Goal: Task Accomplishment & Management: Use online tool/utility

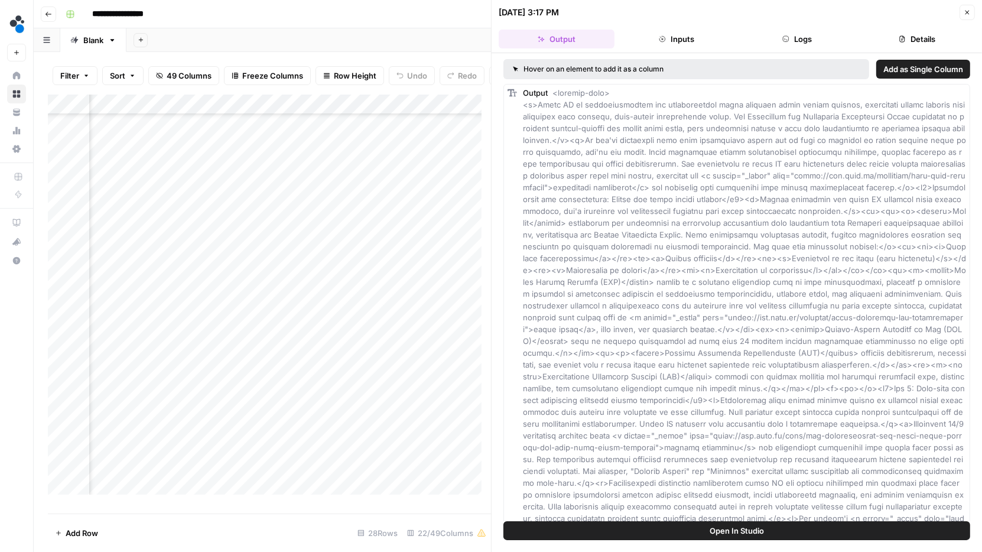
scroll to position [63, 850]
click at [965, 14] on icon "button" at bounding box center [967, 12] width 7 height 7
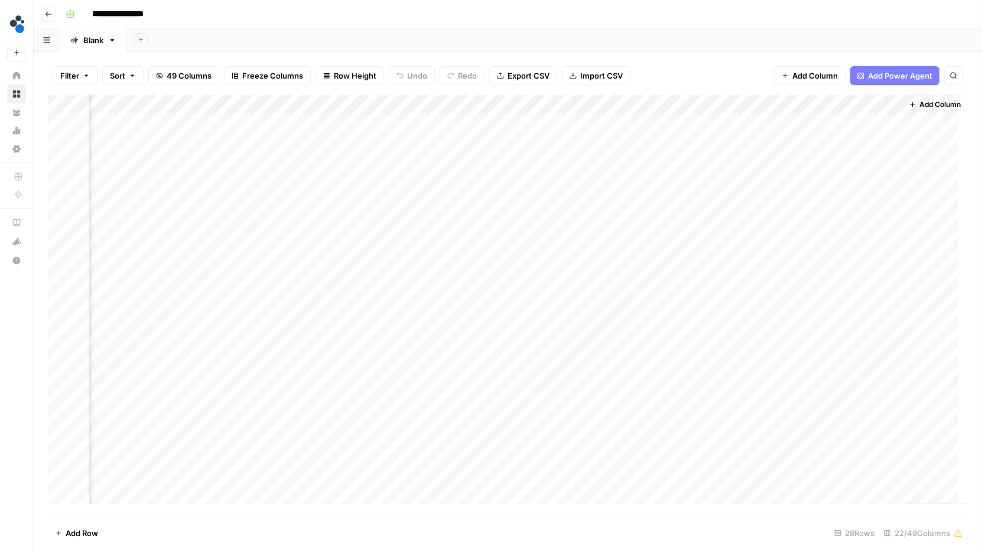
scroll to position [0, 1646]
click at [713, 285] on div "Add Column" at bounding box center [508, 305] width 920 height 420
click at [713, 304] on div "Add Column" at bounding box center [508, 305] width 920 height 420
click at [711, 326] on div "Add Column" at bounding box center [508, 305] width 920 height 420
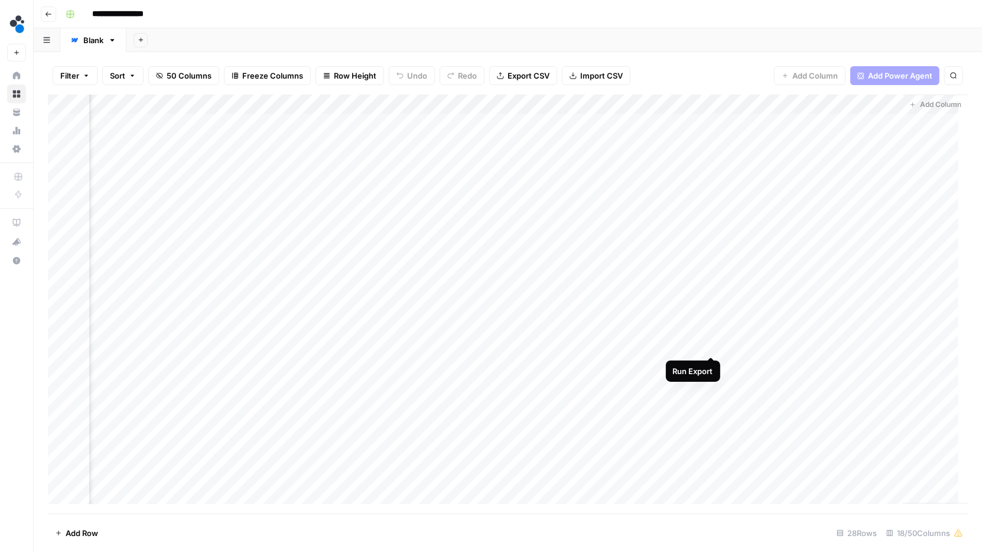
click at [711, 344] on div "Add Column" at bounding box center [508, 305] width 920 height 420
click at [461, 263] on div "Add Column" at bounding box center [508, 305] width 920 height 420
click at [461, 264] on div "Add Column" at bounding box center [508, 305] width 920 height 420
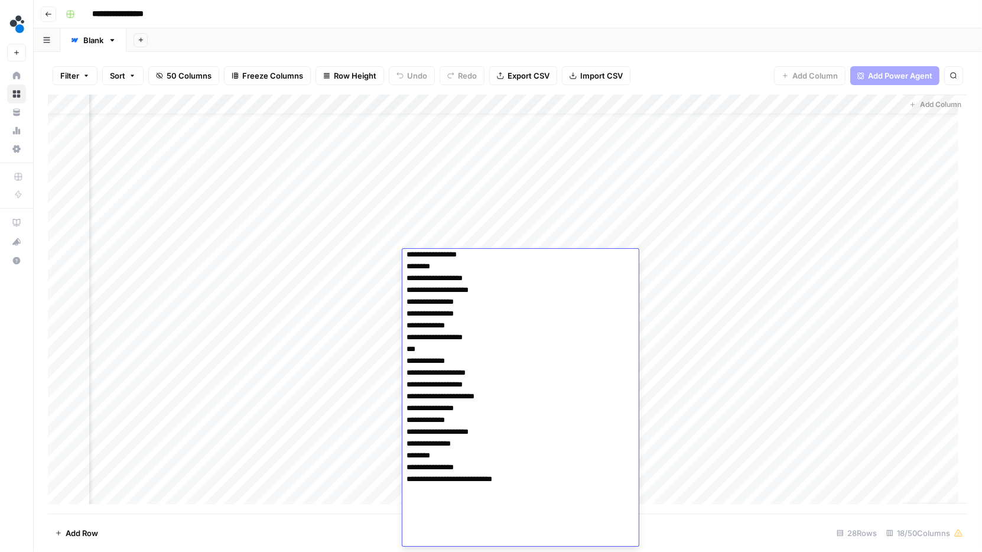
click at [519, 341] on textarea at bounding box center [515, 196] width 226 height 702
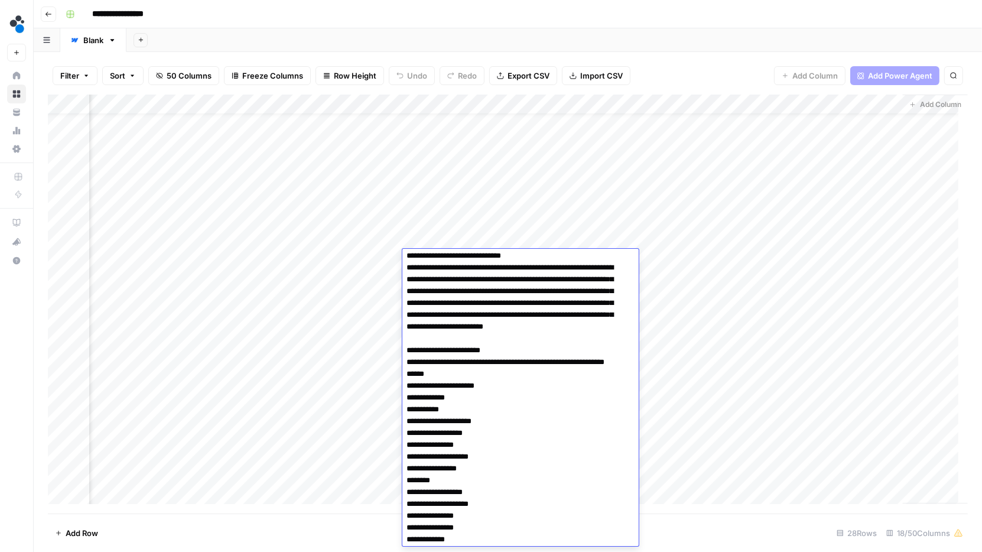
scroll to position [186, 0]
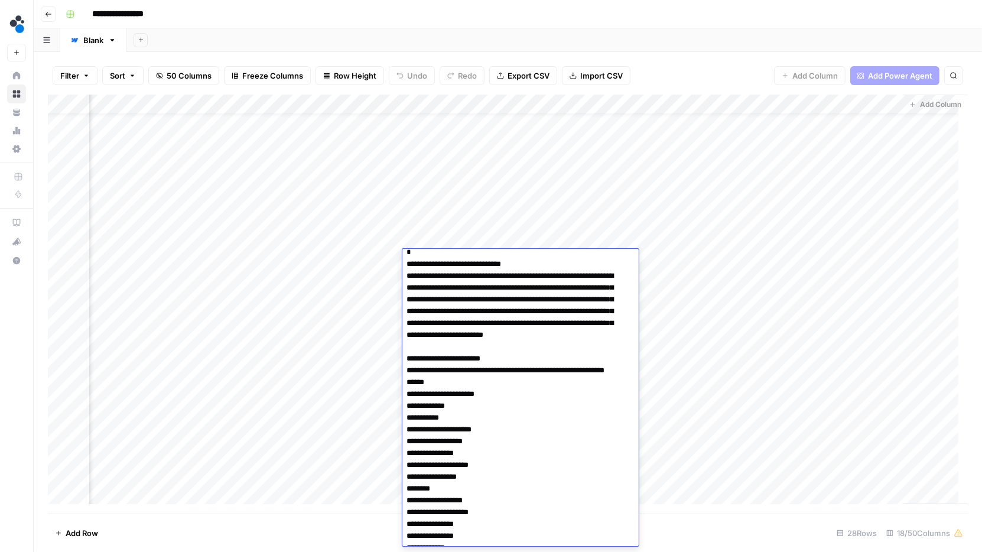
click at [678, 392] on div "Add Column" at bounding box center [508, 305] width 920 height 420
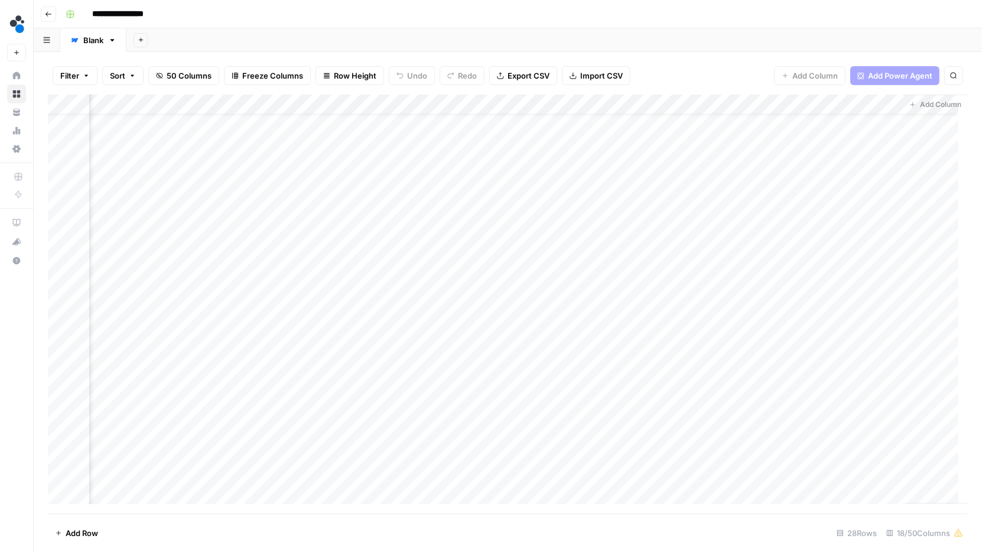
click at [729, 41] on div "Add Sheet" at bounding box center [554, 40] width 856 height 24
click at [191, 74] on span "50 Columns" at bounding box center [189, 76] width 45 height 12
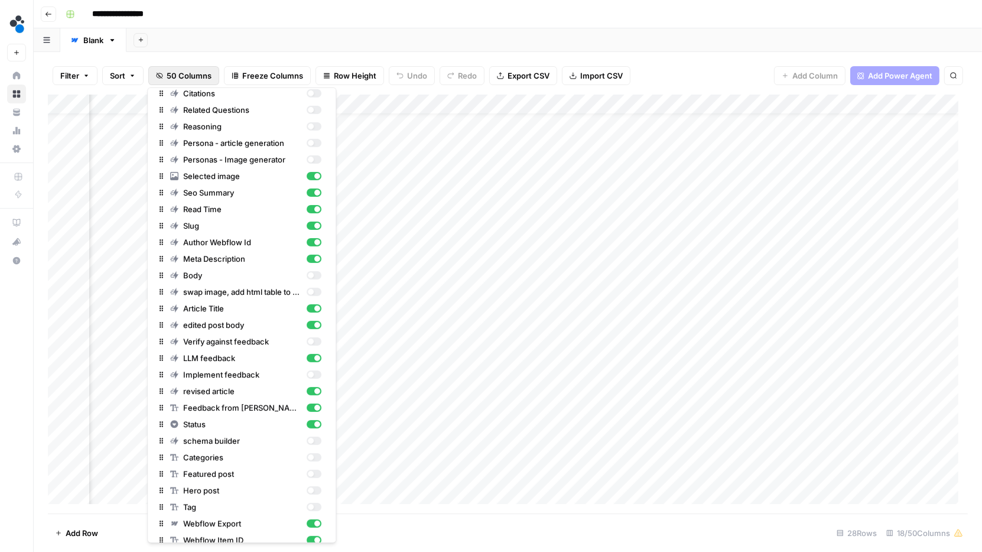
scroll to position [409, 0]
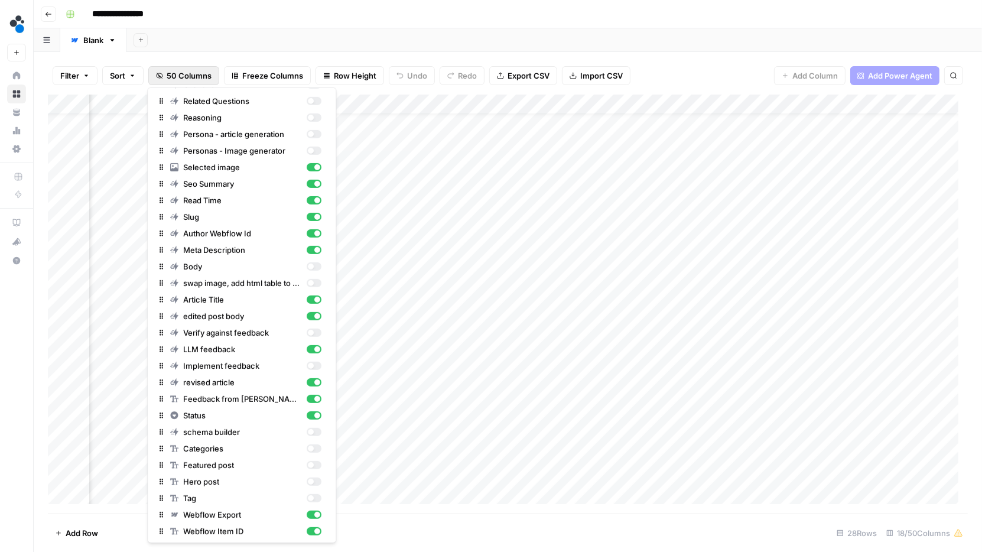
click at [664, 69] on div "Filter Sort 50 Columns Freeze Columns Row Height Undo Redo Export CSV Import CS…" at bounding box center [508, 76] width 920 height 38
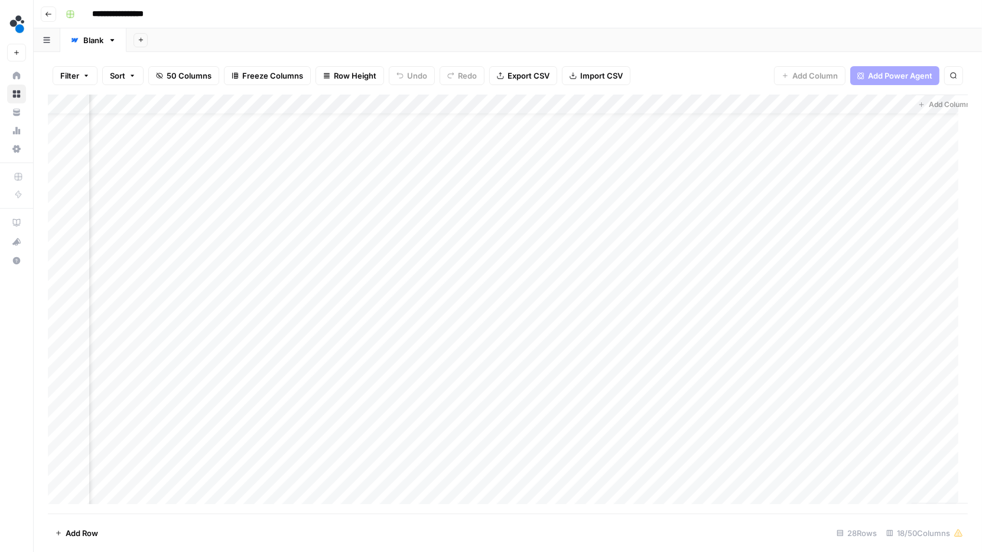
scroll to position [25, 1222]
click at [958, 536] on icon at bounding box center [959, 532] width 8 height 7
click at [957, 535] on icon at bounding box center [959, 532] width 8 height 7
click at [957, 534] on icon at bounding box center [959, 532] width 8 height 7
click at [950, 534] on div "18/50 Columns" at bounding box center [925, 533] width 86 height 19
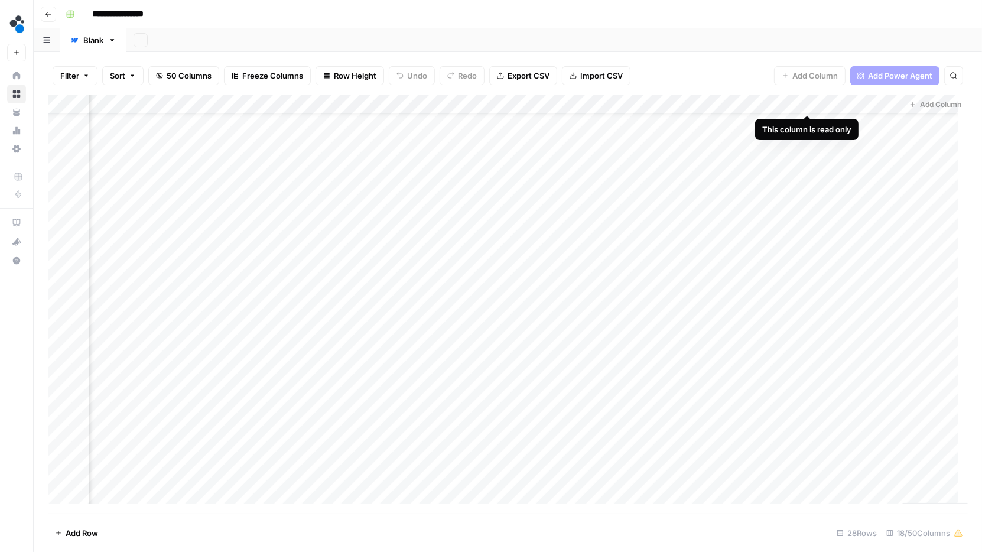
click at [884, 102] on div "Add Column" at bounding box center [508, 305] width 920 height 420
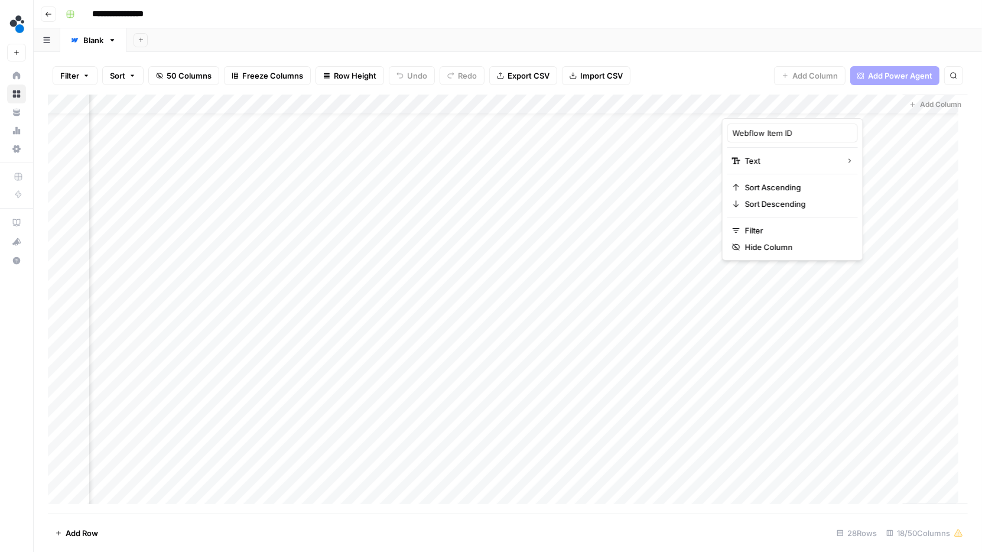
click at [707, 66] on div "Filter Sort 50 Columns Freeze Columns Row Height Undo Redo Export CSV Import CS…" at bounding box center [508, 76] width 920 height 38
click at [167, 76] on span "50 Columns" at bounding box center [189, 76] width 45 height 12
click at [174, 77] on span "50 Columns" at bounding box center [189, 76] width 45 height 12
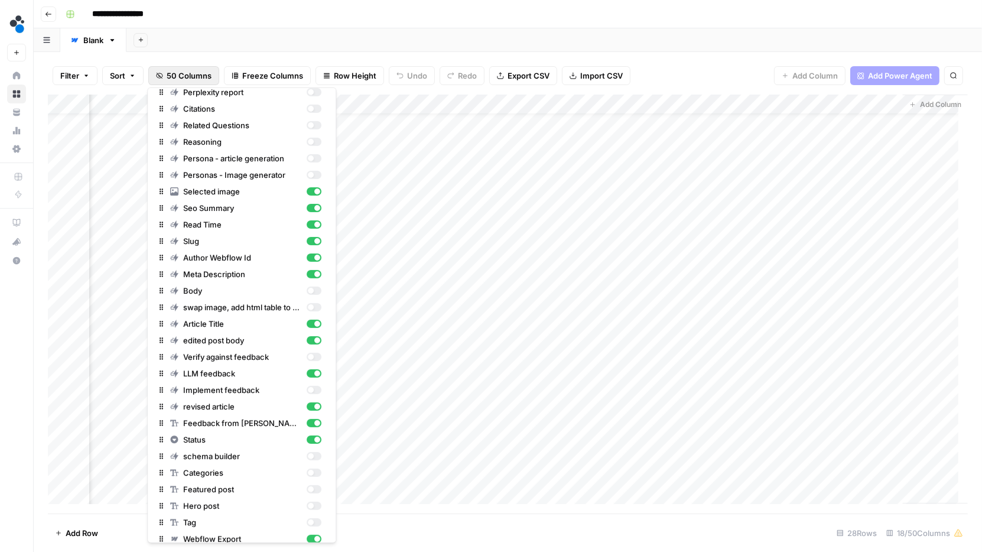
scroll to position [59, 0]
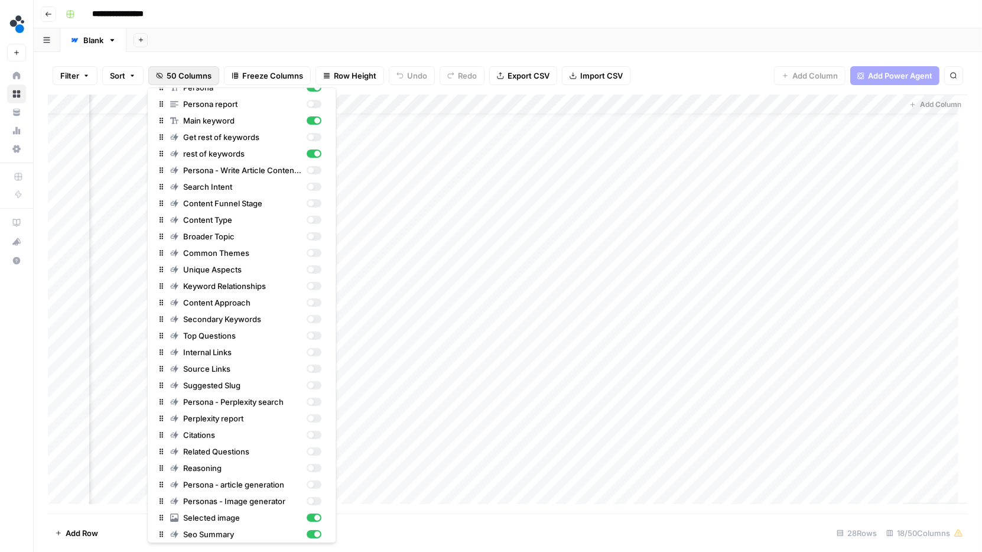
click at [287, 11] on div "**********" at bounding box center [515, 14] width 909 height 19
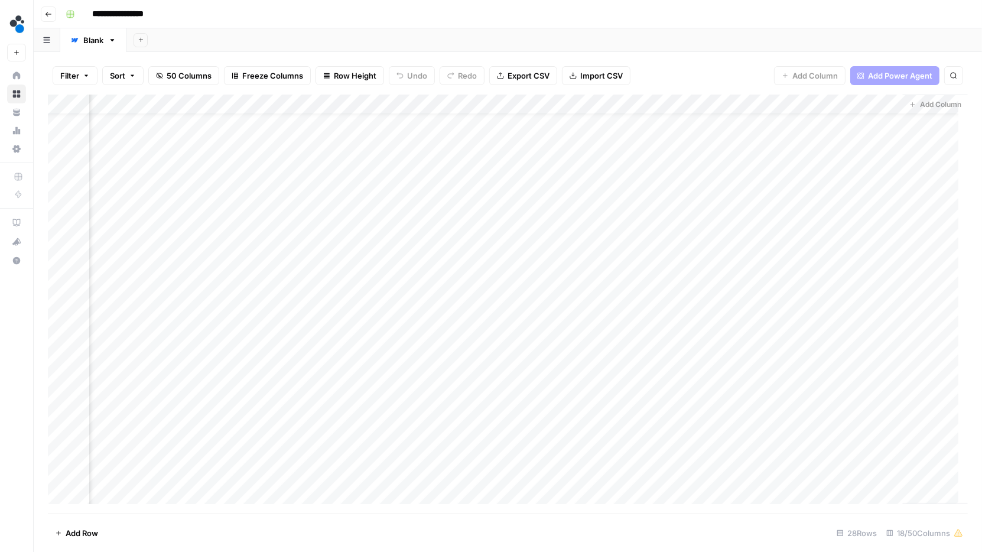
click at [194, 77] on span "50 Columns" at bounding box center [189, 76] width 45 height 12
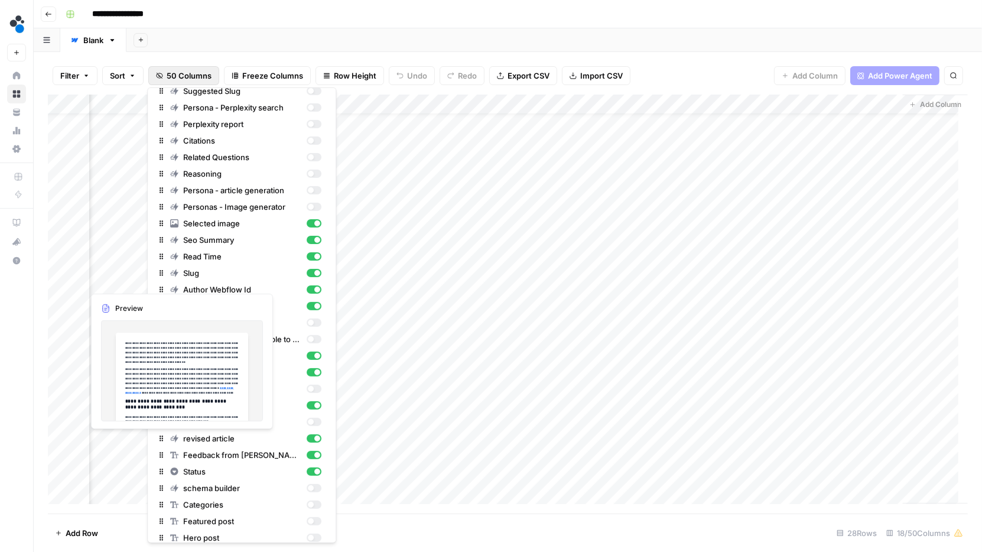
scroll to position [409, 0]
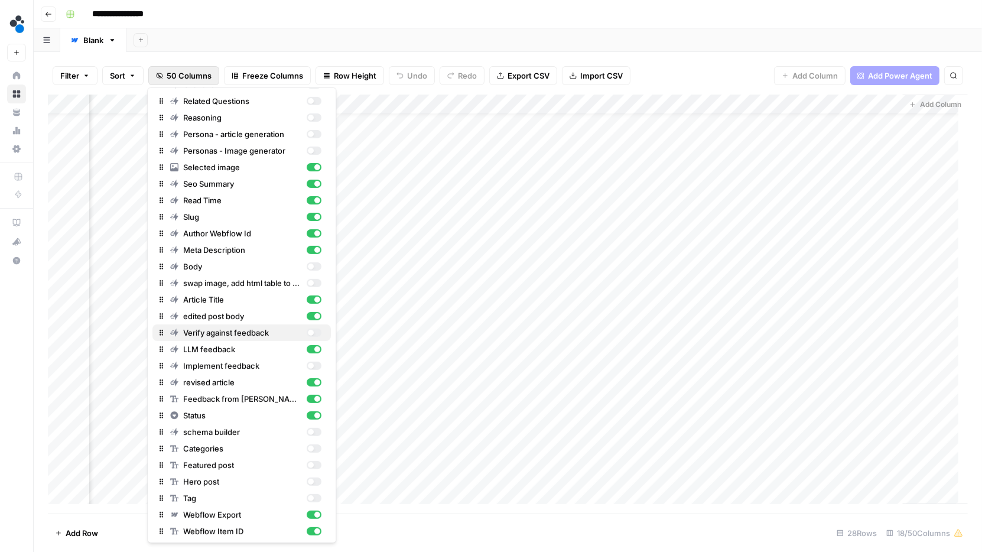
click at [308, 331] on div "button" at bounding box center [311, 333] width 6 height 6
click at [308, 363] on div "button" at bounding box center [311, 366] width 6 height 6
click at [646, 56] on div "Filter Sort 50 Columns Freeze Columns Row Height Undo Redo Export CSV Import CS…" at bounding box center [508, 302] width 948 height 500
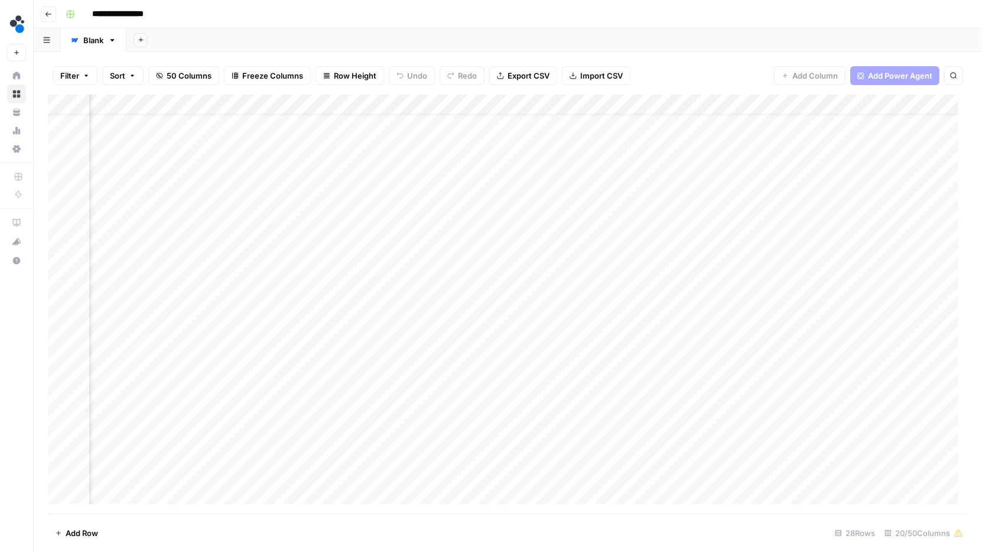
click at [747, 317] on div "Add Column" at bounding box center [508, 305] width 920 height 420
click at [755, 319] on div "Add Column" at bounding box center [508, 305] width 920 height 420
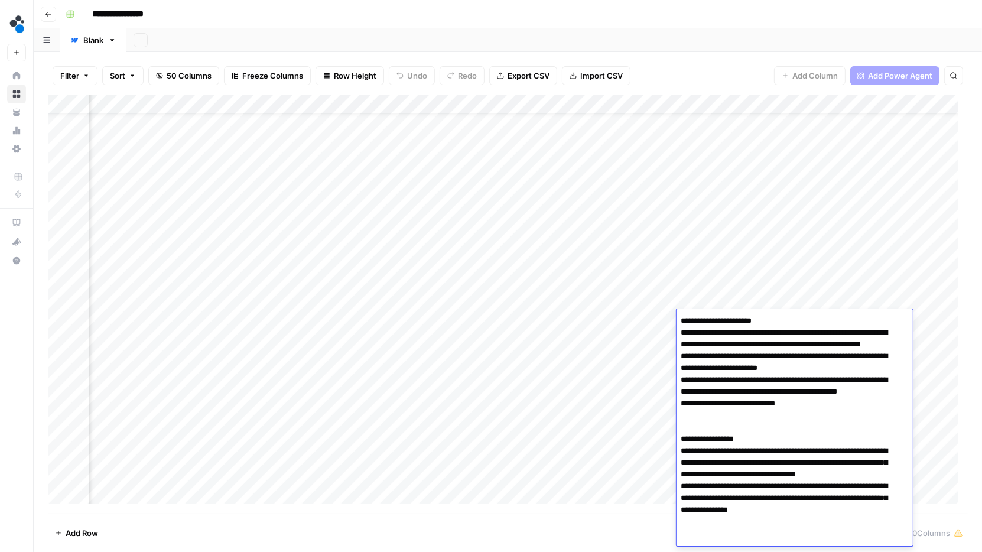
scroll to position [232, 0]
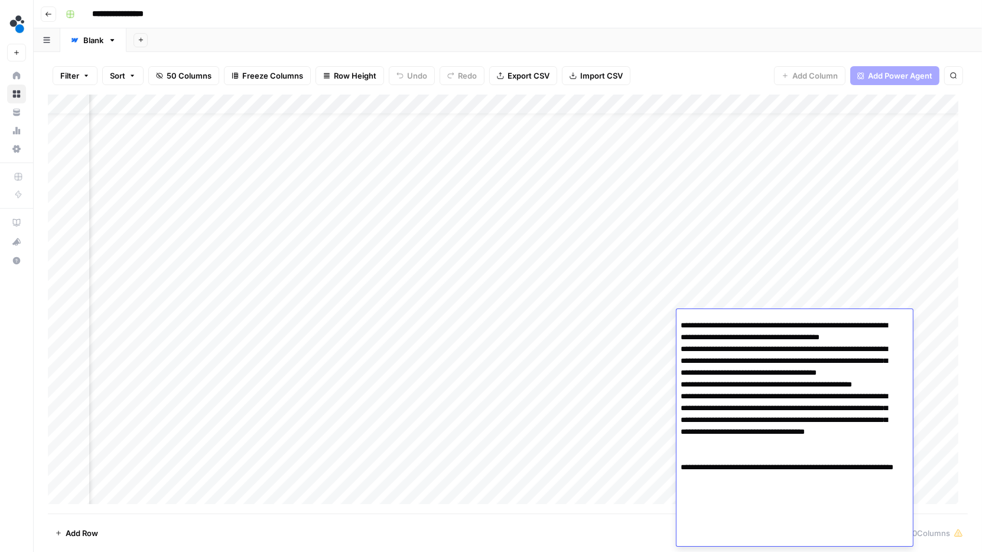
click at [755, 304] on div "Add Column" at bounding box center [508, 305] width 920 height 420
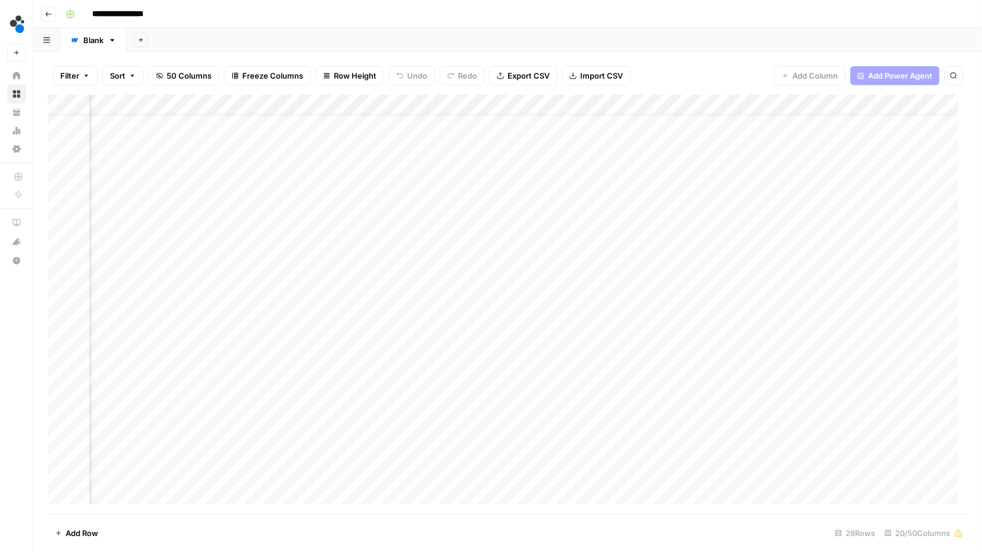
click at [754, 321] on div "Add Column" at bounding box center [508, 305] width 920 height 420
click at [759, 303] on div "Add Column" at bounding box center [508, 305] width 920 height 420
click at [647, 296] on div "Add Column" at bounding box center [508, 305] width 920 height 420
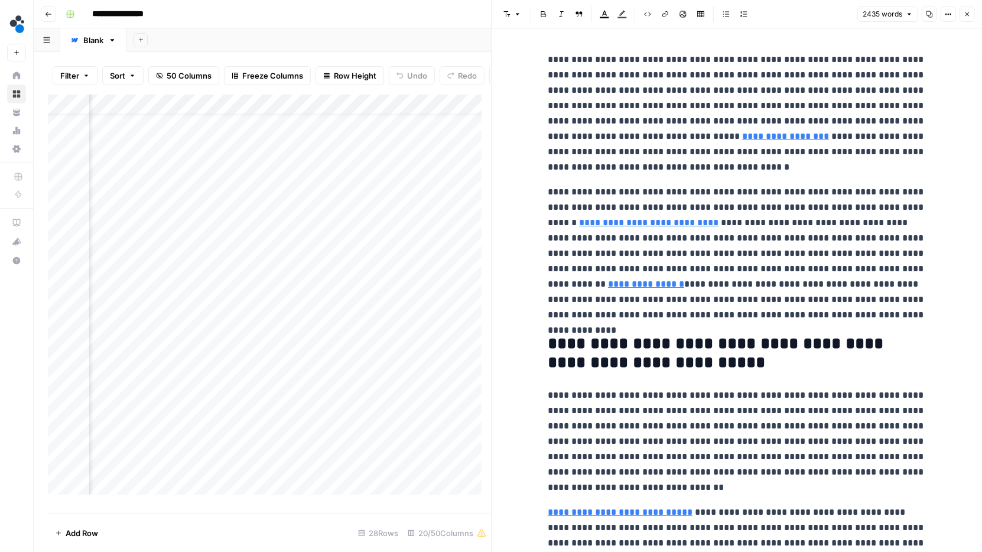
click at [968, 14] on icon "button" at bounding box center [967, 14] width 7 height 7
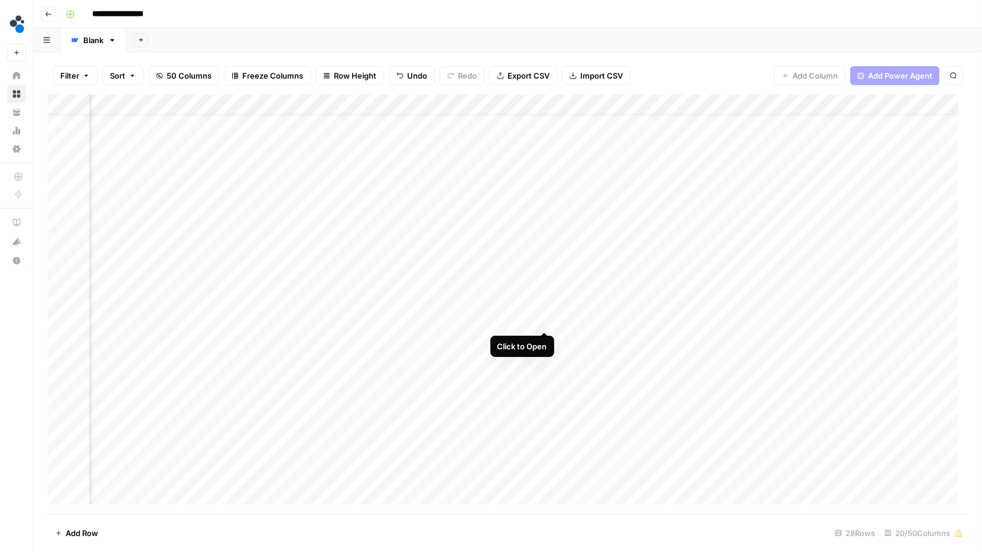
click at [545, 321] on div "Add Column" at bounding box center [508, 305] width 920 height 420
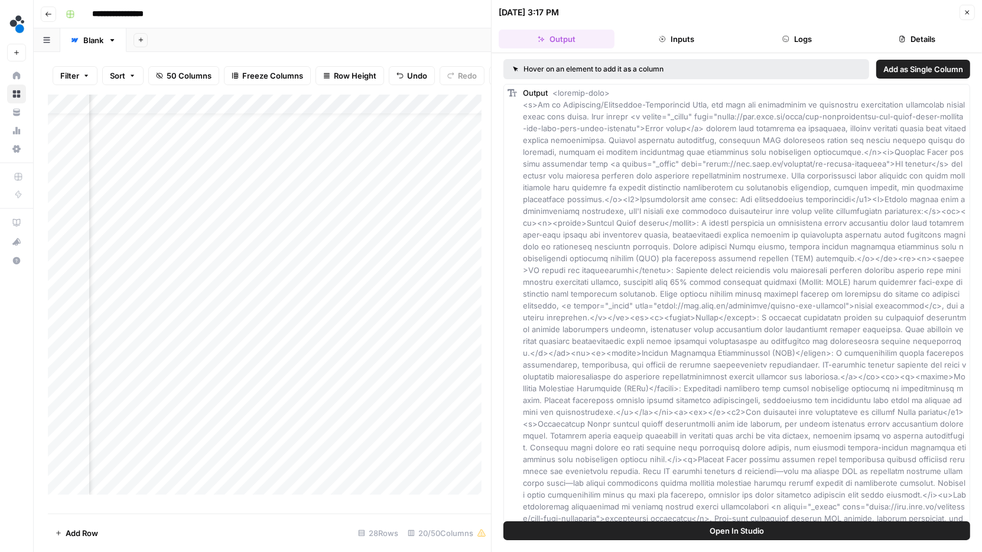
click at [922, 37] on button "Details" at bounding box center [918, 39] width 116 height 19
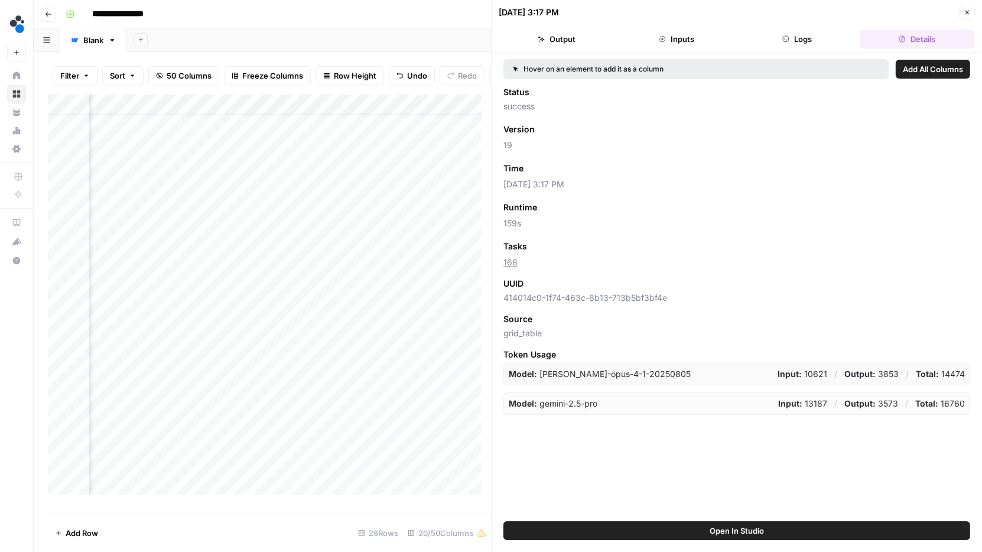
click at [964, 15] on icon "button" at bounding box center [967, 12] width 7 height 7
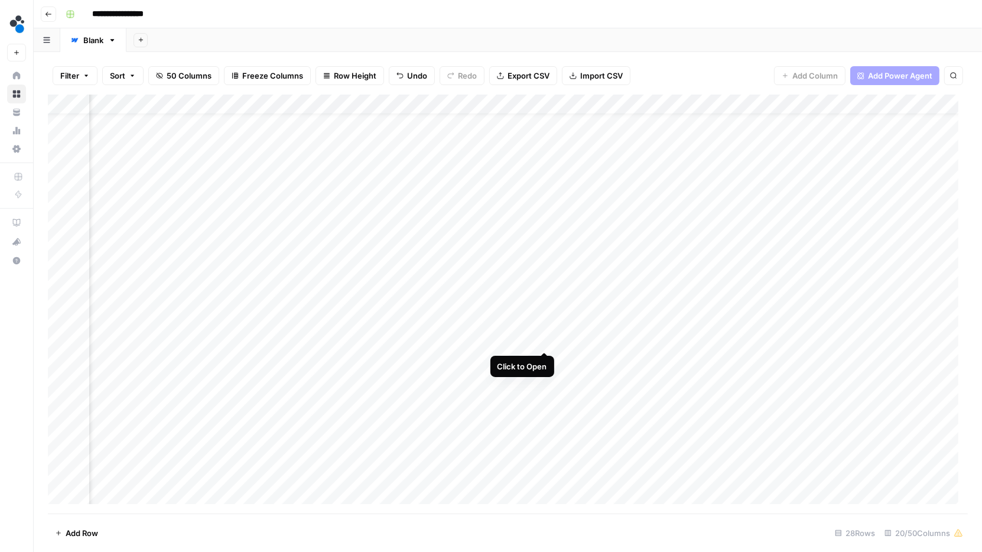
click at [544, 339] on div "Add Column" at bounding box center [508, 305] width 920 height 420
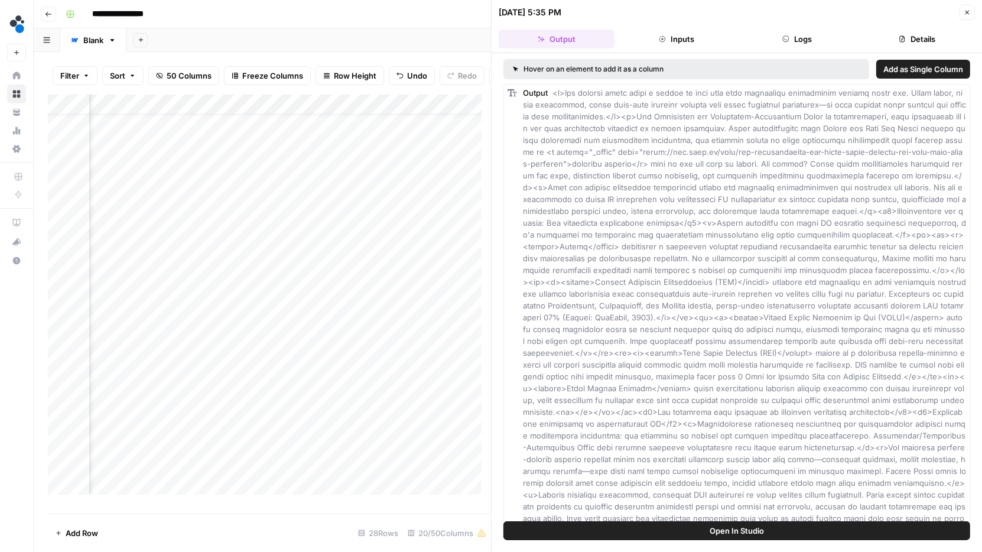
click at [920, 30] on button "Details" at bounding box center [918, 39] width 116 height 19
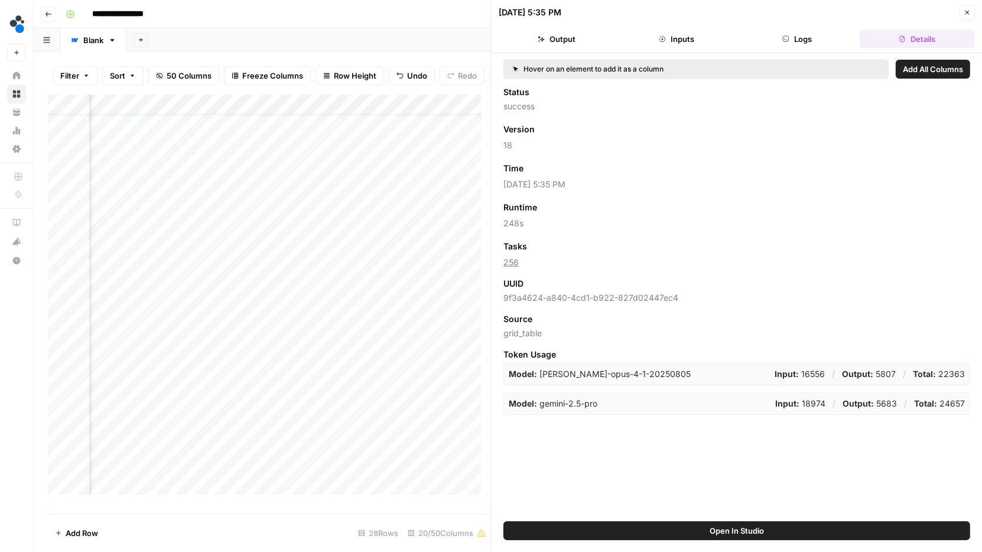
click at [966, 11] on icon "button" at bounding box center [967, 12] width 7 height 7
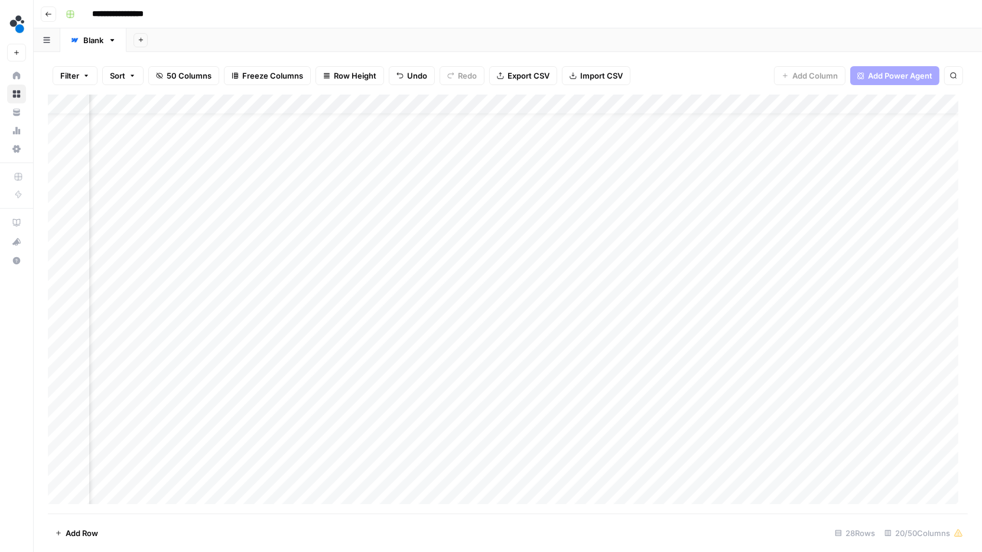
scroll to position [25, 1170]
click at [374, 339] on div "Add Column" at bounding box center [508, 305] width 920 height 420
click at [375, 360] on div "Add Column" at bounding box center [508, 305] width 920 height 420
click at [376, 382] on div "Add Column" at bounding box center [508, 305] width 920 height 420
click at [377, 403] on div "Add Column" at bounding box center [508, 305] width 920 height 420
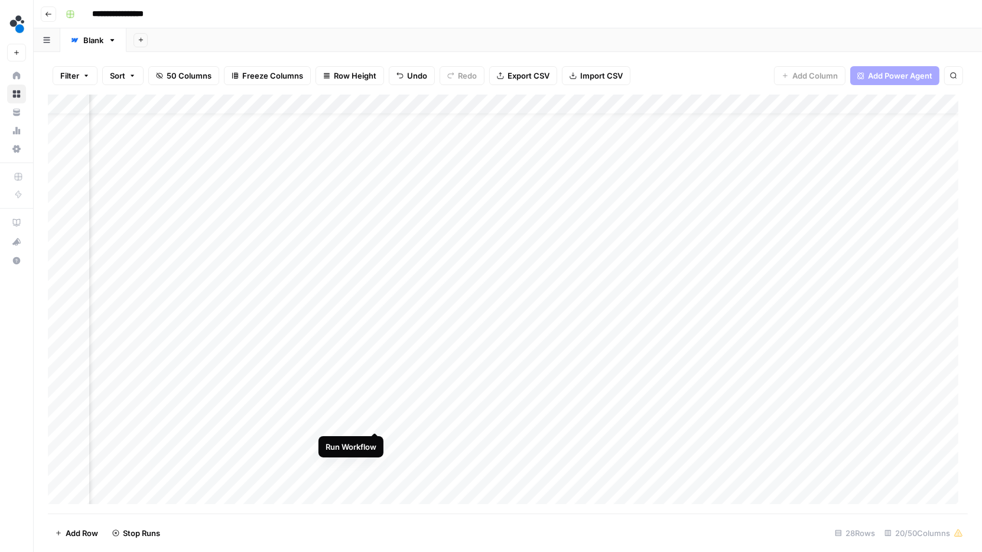
click at [376, 421] on div "Add Column" at bounding box center [508, 305] width 920 height 420
click at [377, 441] on div "Add Column" at bounding box center [508, 305] width 920 height 420
click at [372, 301] on div "Add Column" at bounding box center [508, 305] width 920 height 420
click at [374, 324] on div "Add Column" at bounding box center [508, 305] width 920 height 420
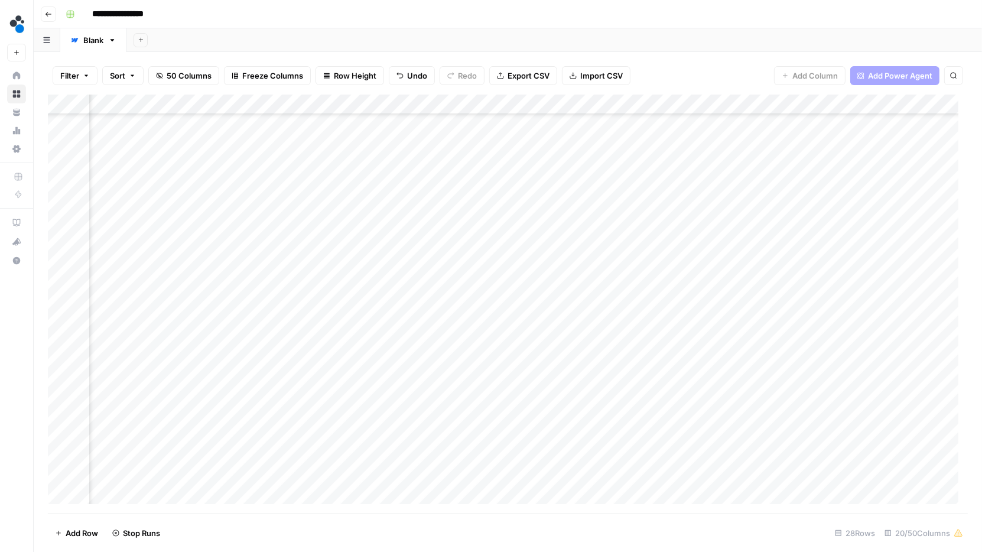
click at [376, 341] on div "Add Column" at bounding box center [508, 305] width 920 height 420
click at [377, 360] on div "Add Column" at bounding box center [508, 305] width 920 height 420
click at [376, 381] on div "Add Column" at bounding box center [508, 305] width 920 height 420
click at [376, 399] on div "Add Column" at bounding box center [508, 305] width 920 height 420
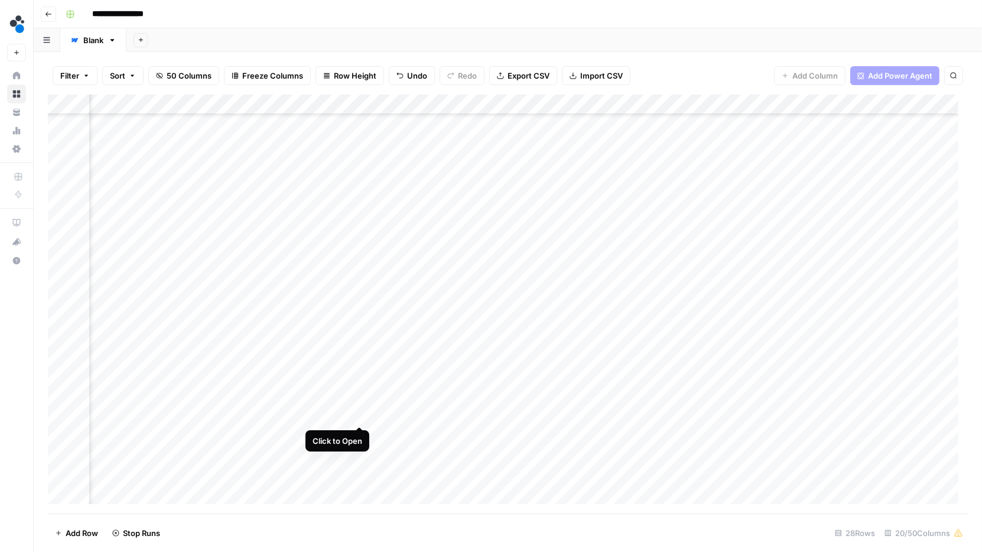
click at [356, 414] on div "Add Column" at bounding box center [508, 305] width 920 height 420
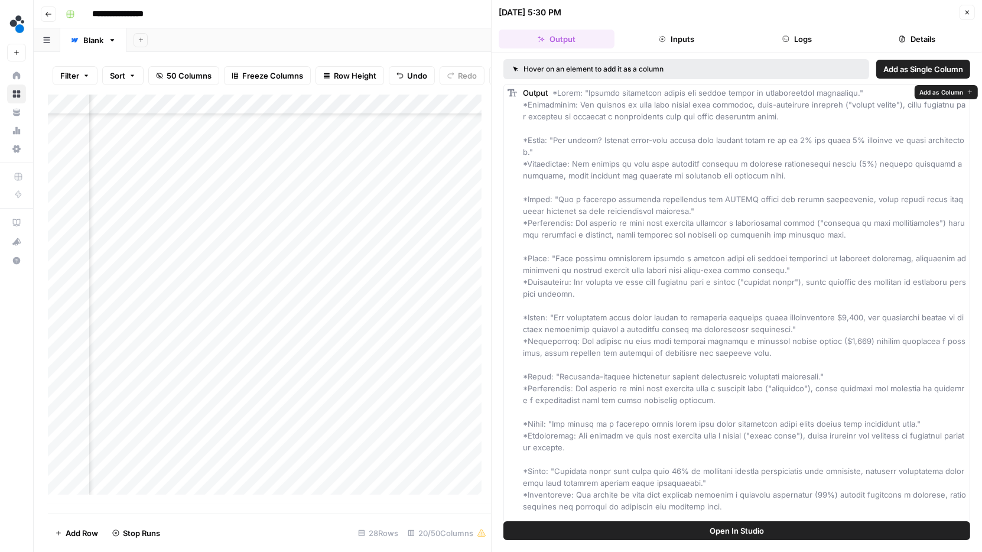
click at [932, 36] on button "Details" at bounding box center [918, 39] width 116 height 19
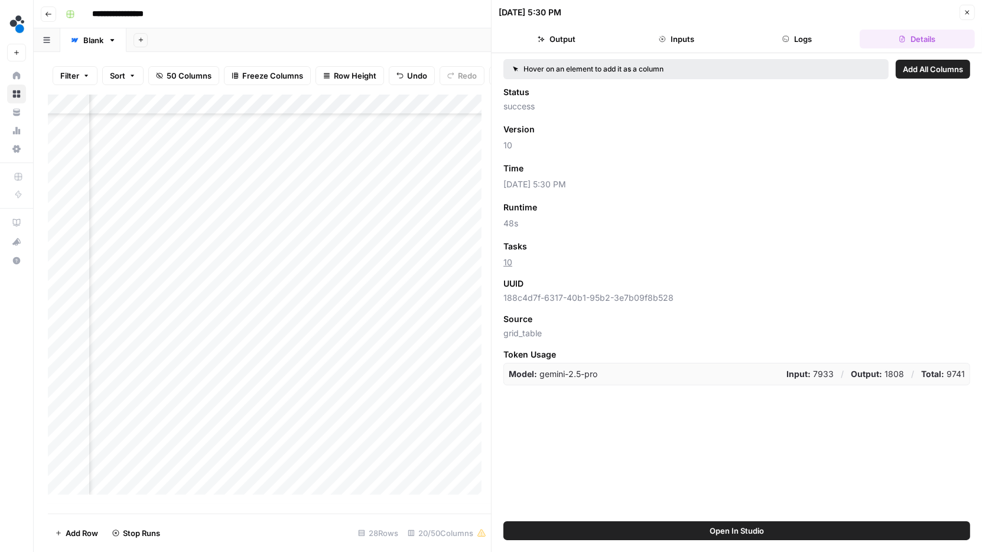
click at [969, 11] on icon "button" at bounding box center [967, 13] width 4 height 4
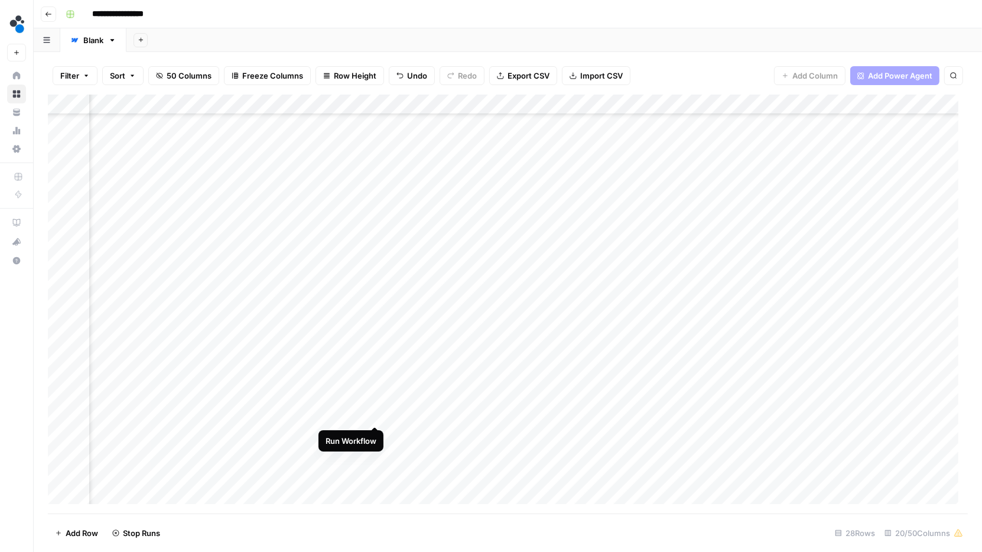
click at [376, 414] on div "Add Column" at bounding box center [508, 305] width 920 height 420
click at [375, 434] on div "Add Column" at bounding box center [508, 305] width 920 height 420
click at [376, 450] on div "Add Column" at bounding box center [508, 305] width 920 height 420
click at [376, 475] on div "Add Column" at bounding box center [508, 305] width 920 height 420
click at [63, 174] on div "Add Column" at bounding box center [508, 305] width 920 height 420
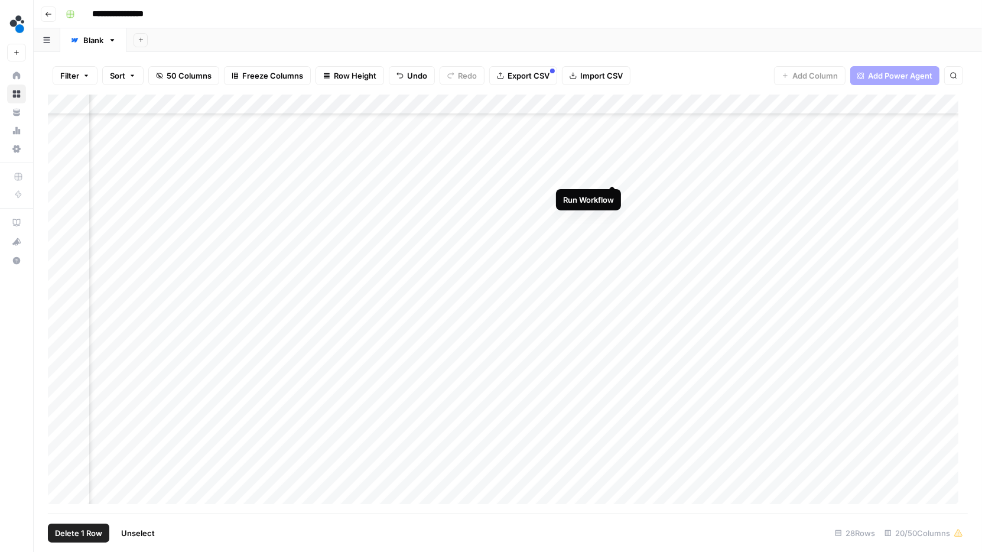
click at [613, 171] on div "Add Column" at bounding box center [508, 305] width 920 height 420
click at [613, 191] on div "Add Column" at bounding box center [508, 305] width 920 height 420
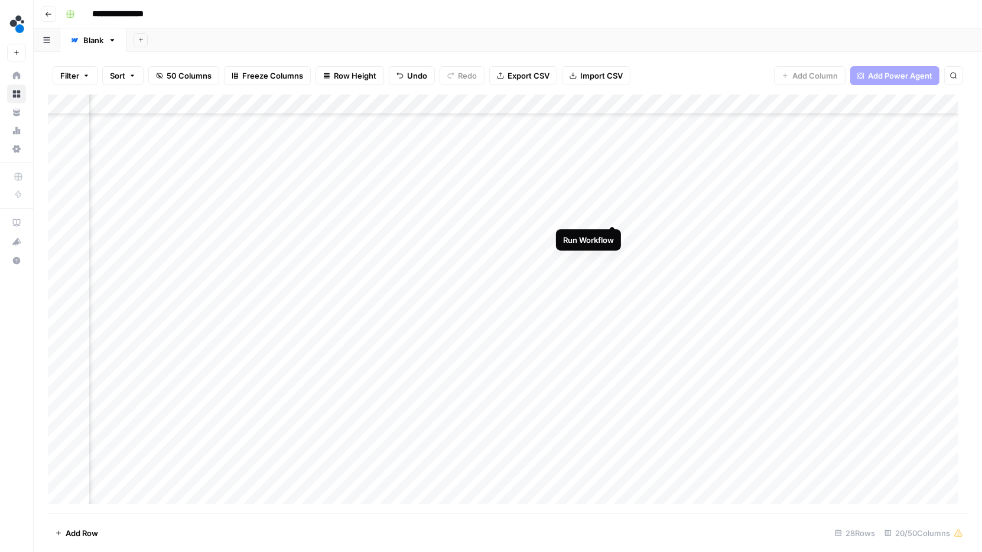
click at [613, 210] on div "Add Column" at bounding box center [508, 305] width 920 height 420
click at [612, 233] on div "Add Column" at bounding box center [508, 305] width 920 height 420
click at [613, 251] on div "Add Column" at bounding box center [508, 305] width 920 height 420
click at [614, 275] on div "Add Column" at bounding box center [508, 305] width 920 height 420
click at [613, 292] on div "Add Column" at bounding box center [508, 305] width 920 height 420
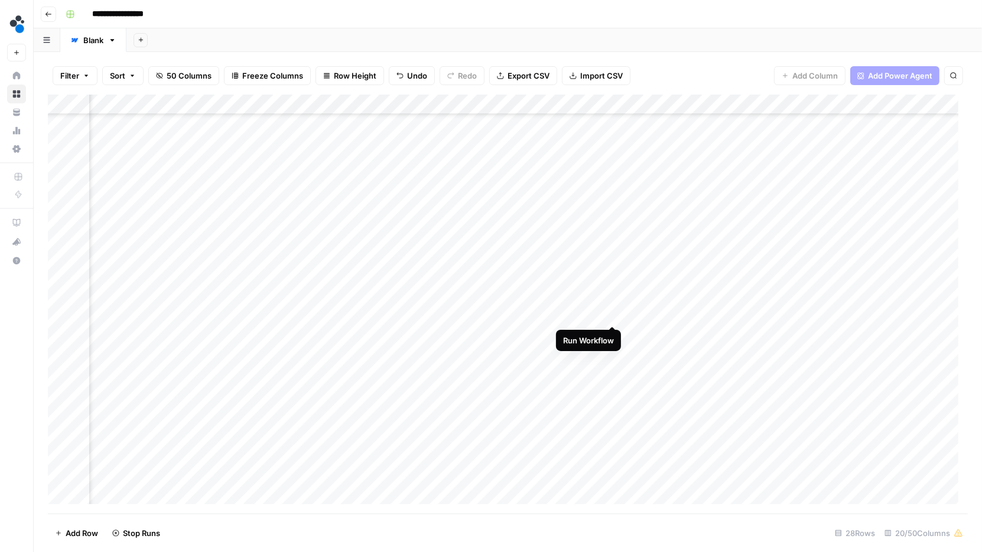
click at [614, 314] on div "Add Column" at bounding box center [508, 305] width 920 height 420
click at [613, 337] on div "Add Column" at bounding box center [508, 305] width 920 height 420
click at [612, 352] on div "Add Column" at bounding box center [508, 305] width 920 height 420
click at [612, 375] on div "Add Column" at bounding box center [508, 305] width 920 height 420
click at [611, 394] on div "Add Column" at bounding box center [508, 305] width 920 height 420
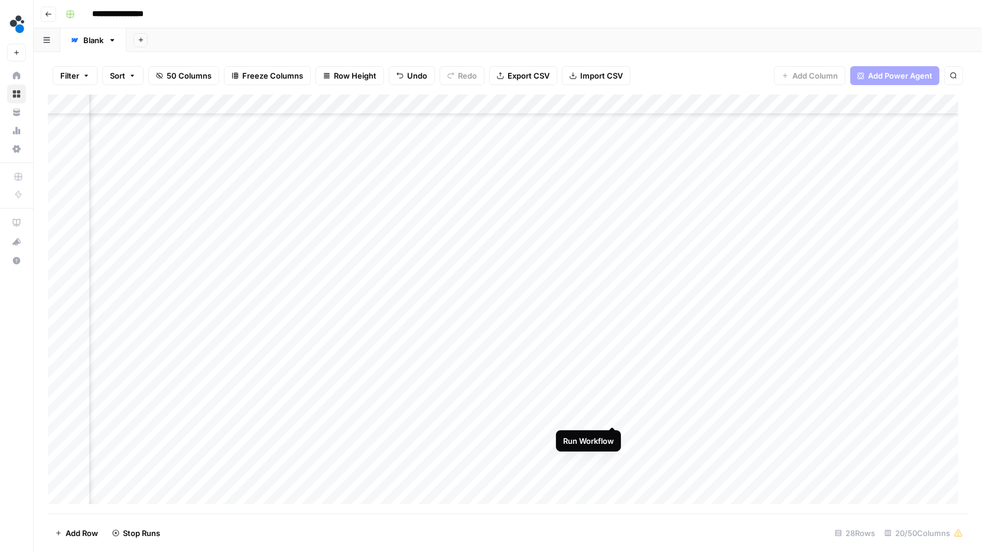
click at [614, 415] on div "Add Column" at bounding box center [508, 305] width 920 height 420
click at [614, 433] on div "Add Column" at bounding box center [508, 305] width 920 height 420
click at [613, 454] on div "Add Column" at bounding box center [508, 305] width 920 height 420
click at [612, 475] on div "Add Column" at bounding box center [508, 305] width 920 height 420
